Goal: Check status

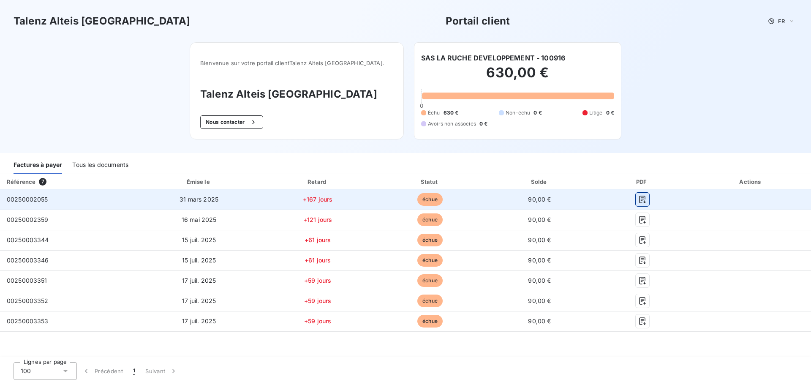
click at [644, 199] on icon "button" at bounding box center [642, 199] width 8 height 8
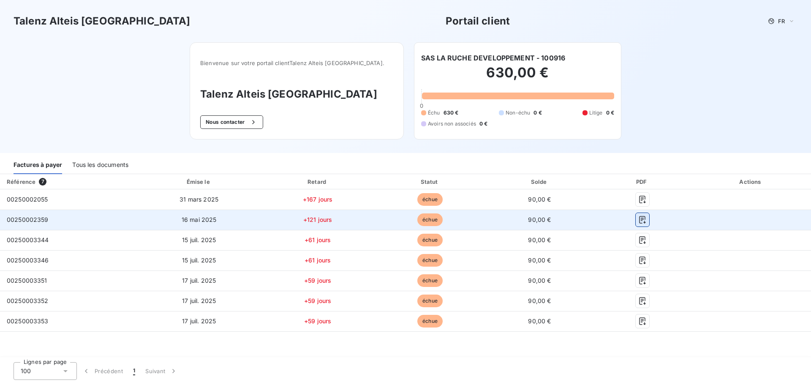
click at [645, 222] on icon "button" at bounding box center [642, 220] width 6 height 8
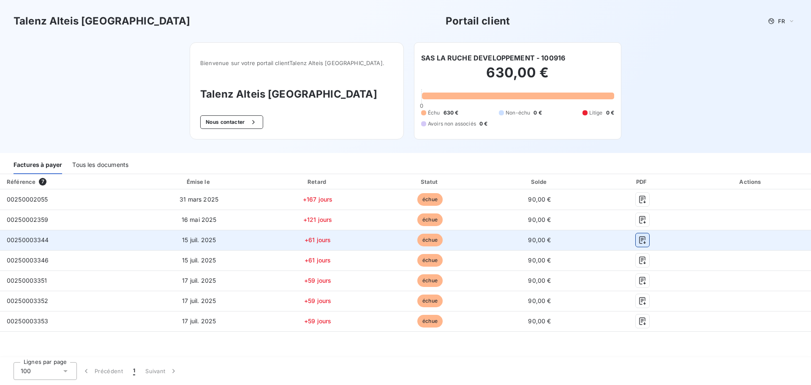
click at [642, 240] on icon "button" at bounding box center [642, 240] width 6 height 8
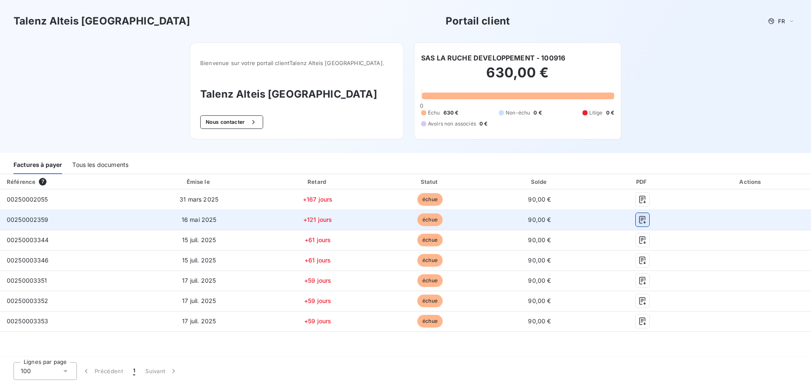
click at [643, 219] on icon "button" at bounding box center [642, 219] width 8 height 8
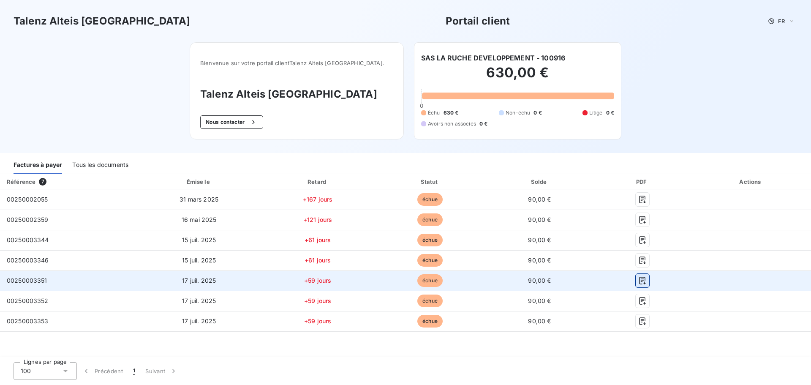
click at [641, 282] on icon "button" at bounding box center [642, 280] width 8 height 8
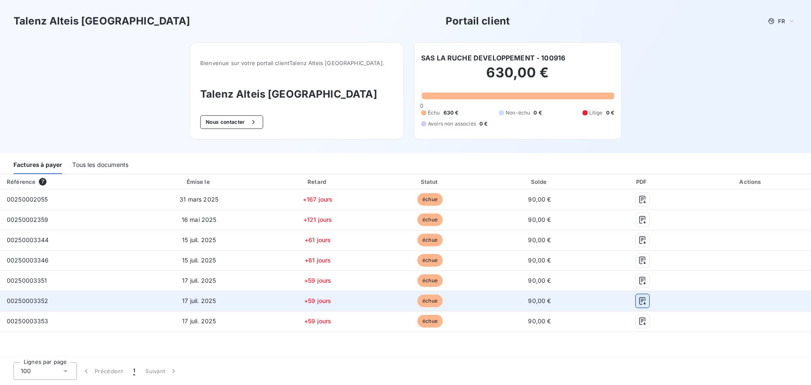
click at [638, 300] on icon "button" at bounding box center [642, 301] width 8 height 8
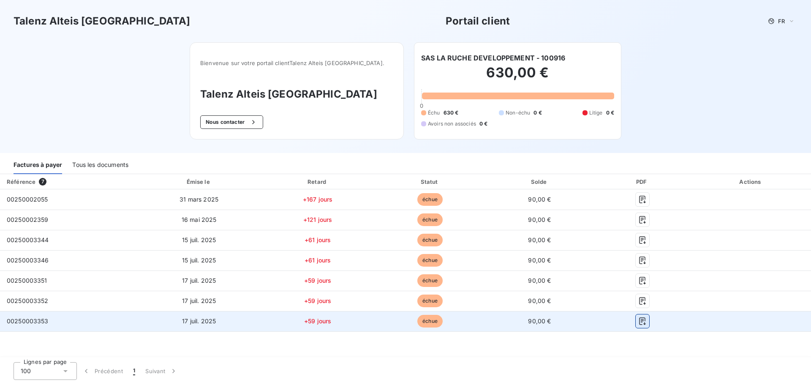
click at [645, 324] on icon "button" at bounding box center [642, 321] width 8 height 8
